Goal: Task Accomplishment & Management: Manage account settings

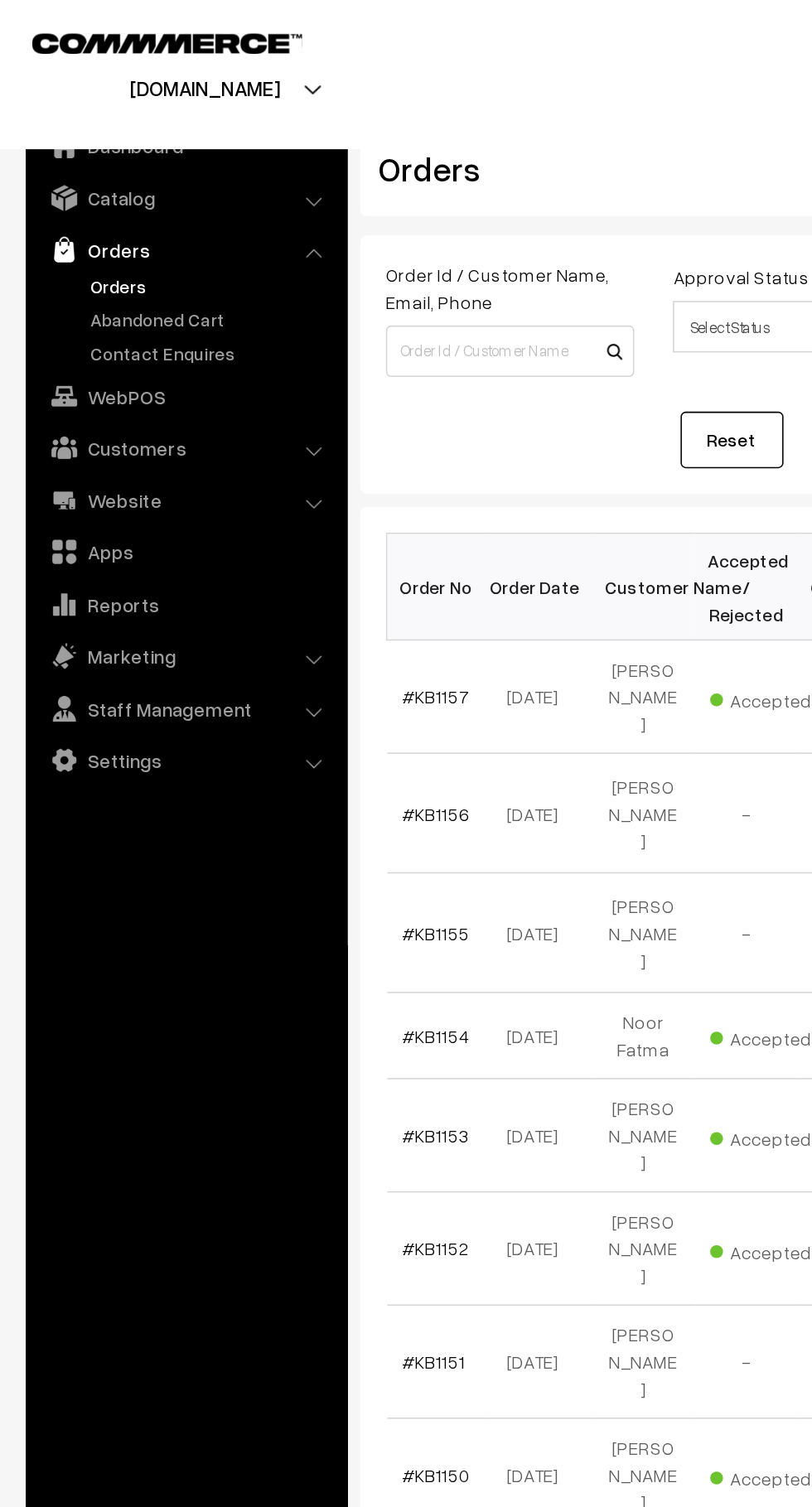
click at [60, 199] on link "Abandoned Cart" at bounding box center [136, 206] width 164 height 18
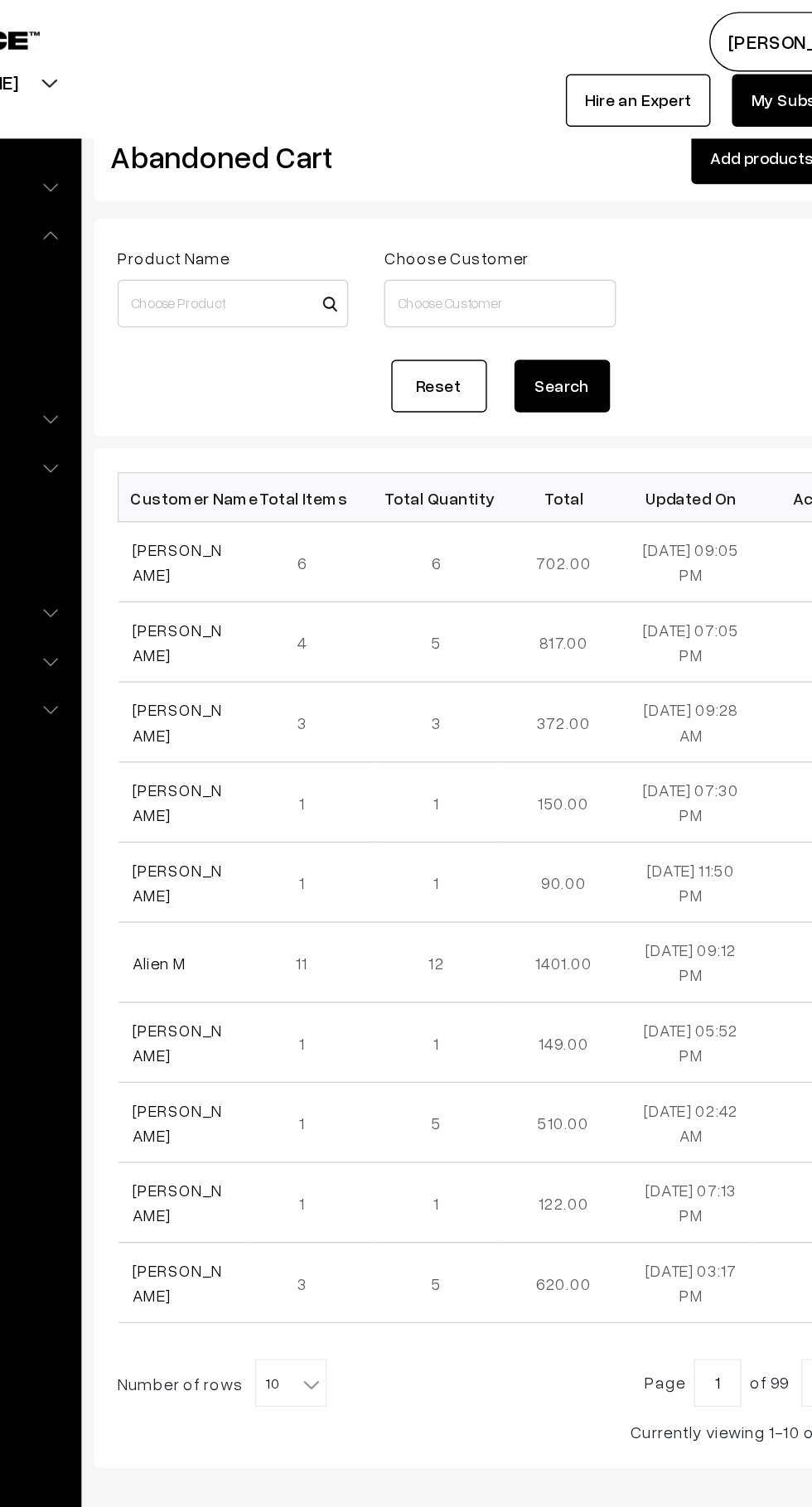
click at [272, 394] on link "[PERSON_NAME]" at bounding box center [290, 389] width 62 height 32
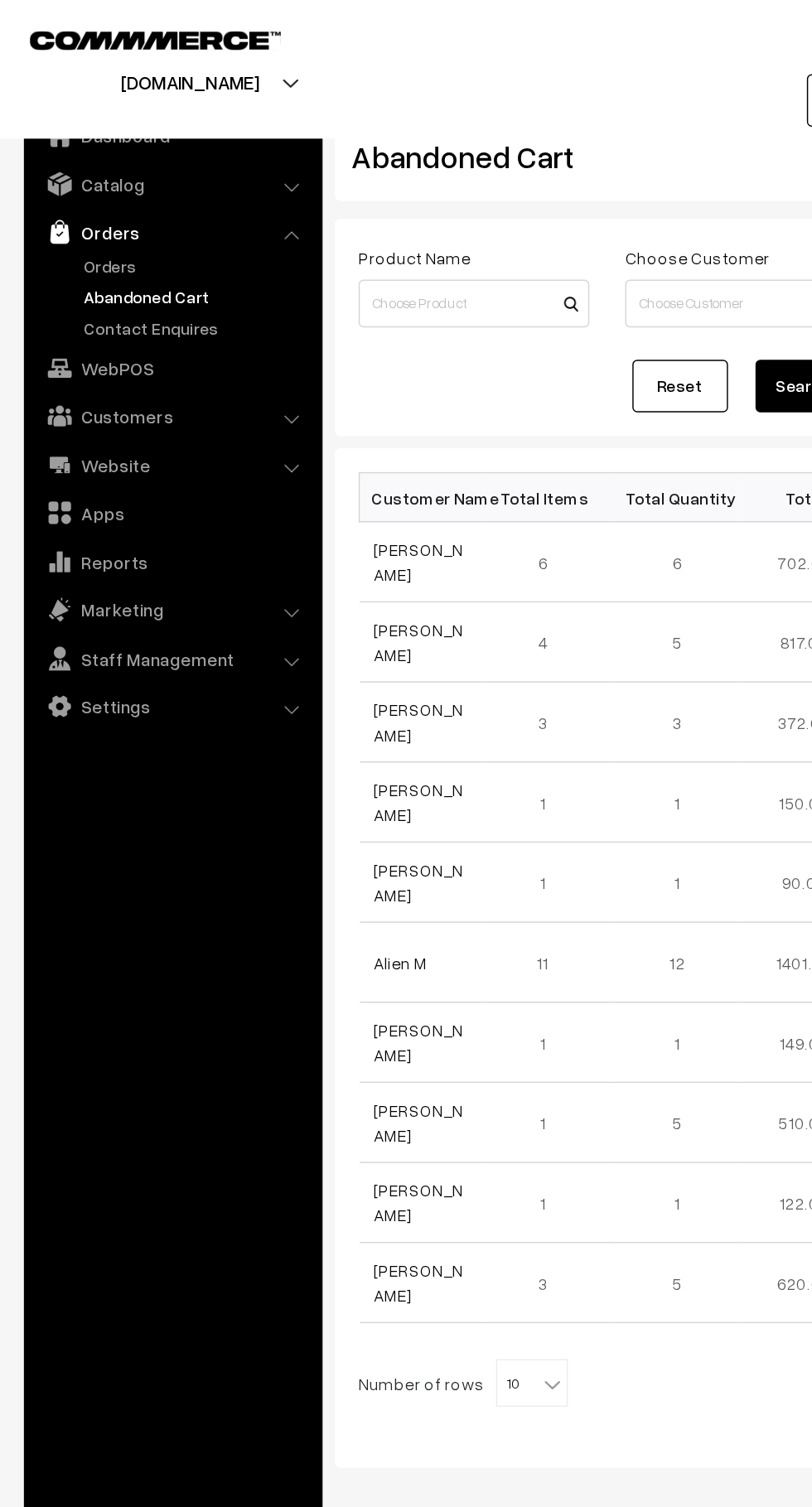
click at [57, 178] on link "Orders" at bounding box center [136, 184] width 164 height 18
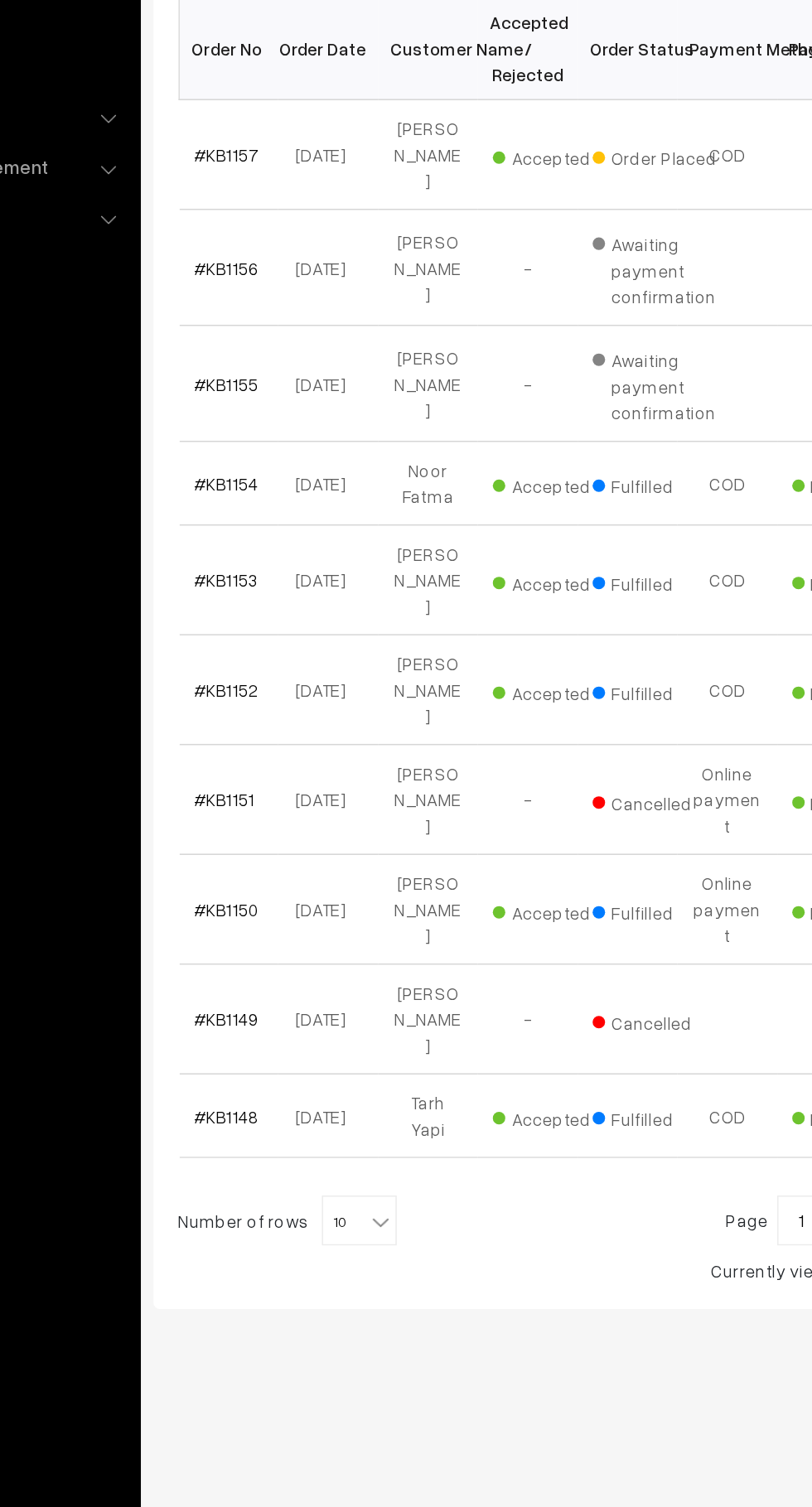
click at [362, 1141] on span "10" at bounding box center [368, 1157] width 48 height 33
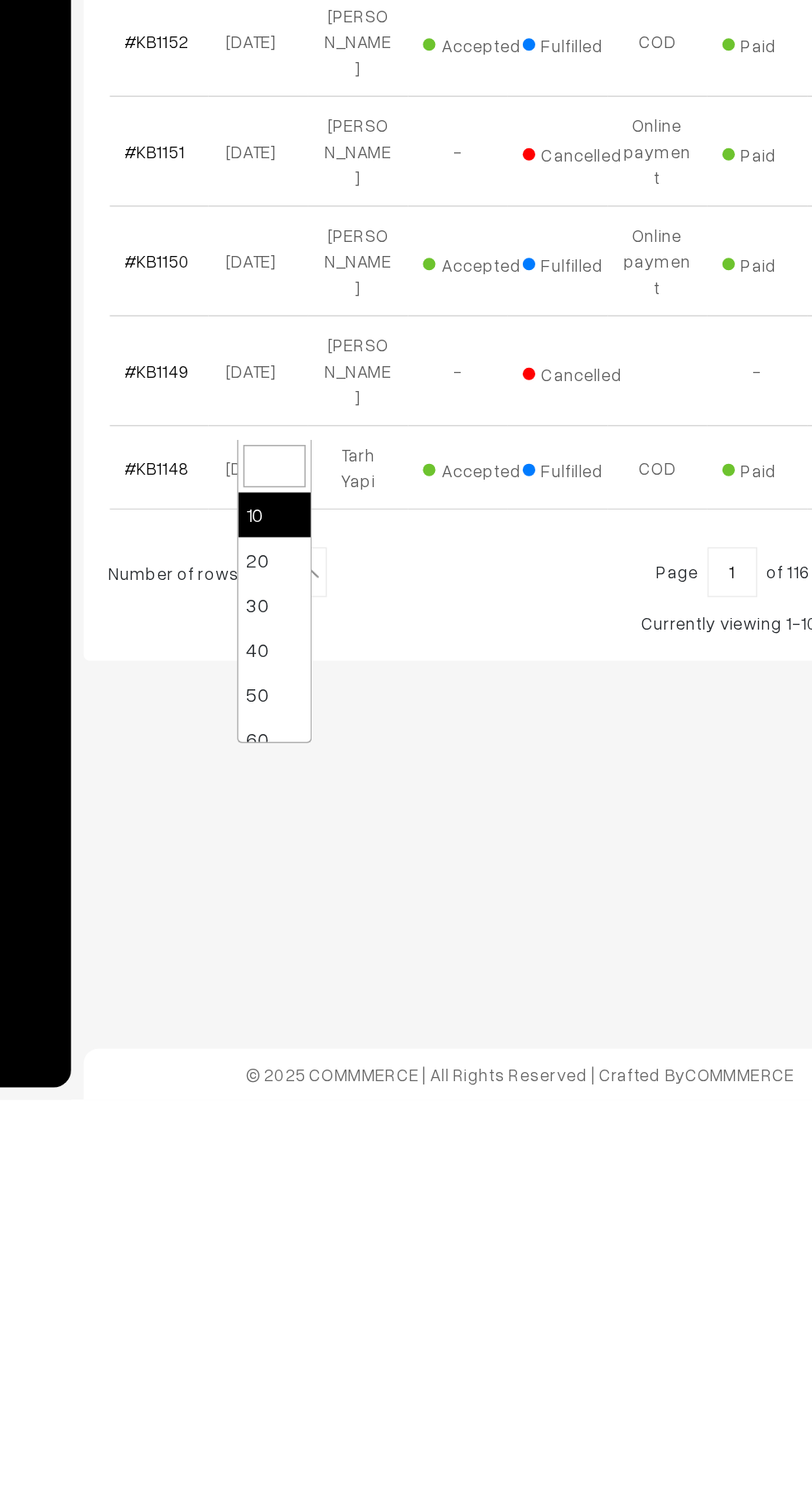
select select "50"
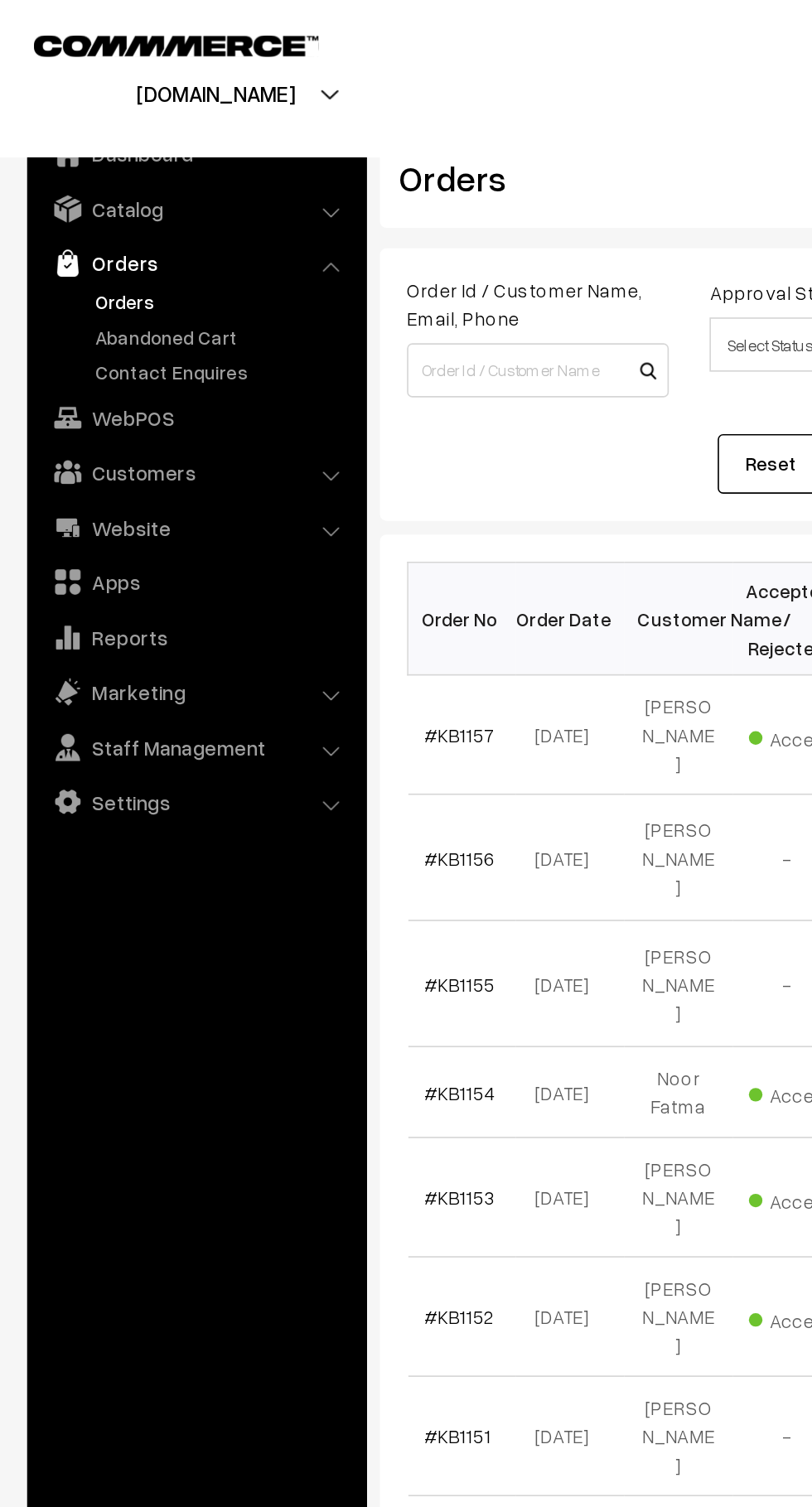
click at [72, 205] on link "Abandoned Cart" at bounding box center [136, 206] width 164 height 18
